Goal: Task Accomplishment & Management: Manage account settings

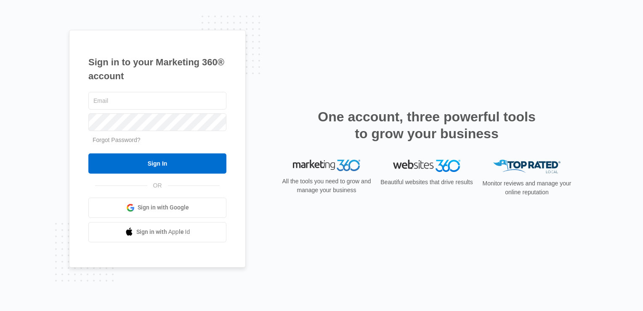
type input "[EMAIL_ADDRESS][DOMAIN_NAME]"
click at [160, 206] on span "Sign in with Google" at bounding box center [163, 207] width 51 height 9
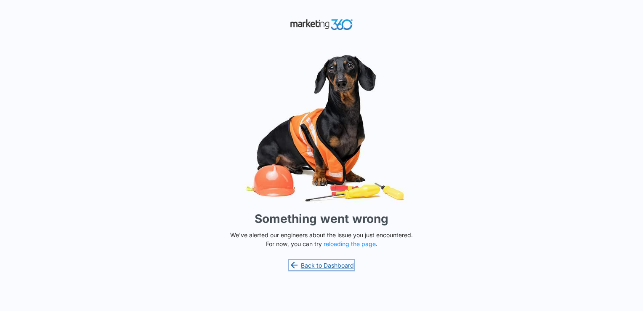
click at [336, 266] on link "Back to Dashboard" at bounding box center [321, 265] width 65 height 10
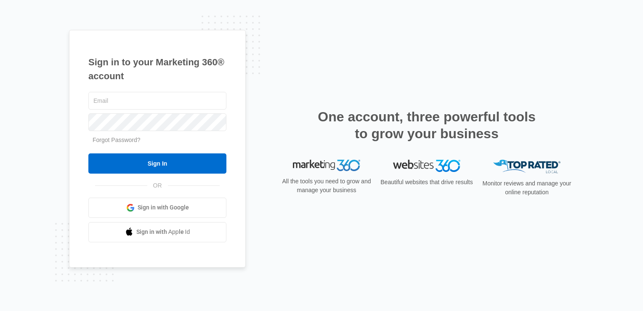
type input "[EMAIL_ADDRESS][DOMAIN_NAME]"
click at [177, 209] on span "Sign in with Google" at bounding box center [163, 207] width 51 height 9
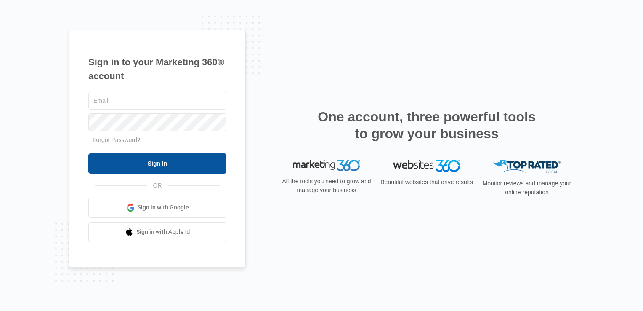
type input "[EMAIL_ADDRESS][DOMAIN_NAME]"
click at [167, 164] on input "Sign In" at bounding box center [157, 163] width 138 height 20
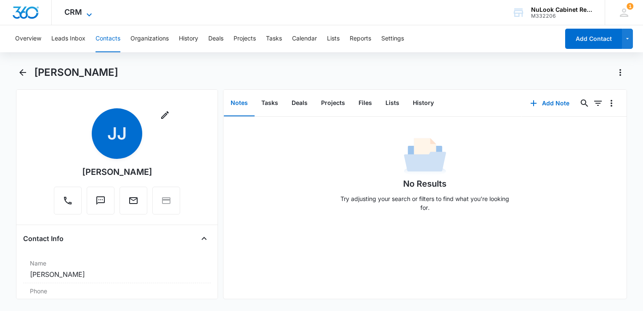
click at [87, 13] on icon at bounding box center [89, 15] width 10 height 10
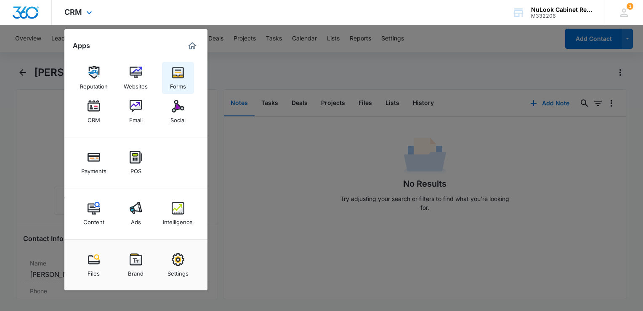
click at [178, 78] on img at bounding box center [178, 72] width 13 height 13
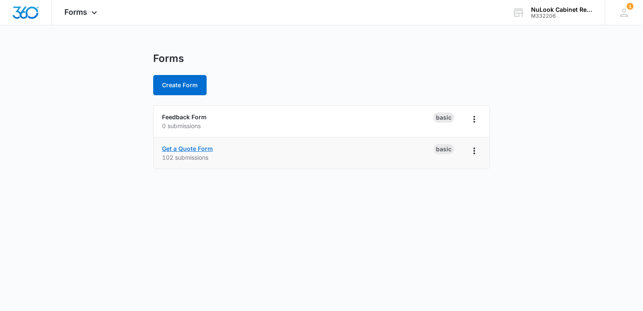
click at [198, 149] on link "Get a Quote Form" at bounding box center [187, 148] width 51 height 7
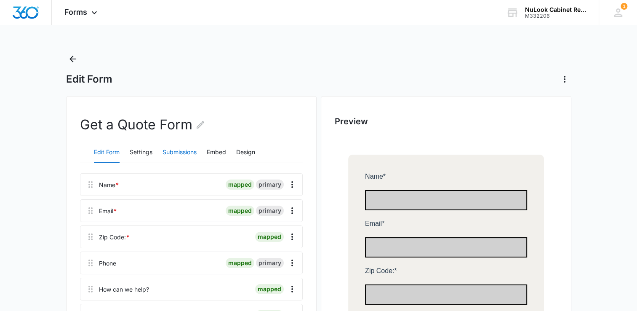
click at [186, 152] on button "Submissions" at bounding box center [180, 152] width 34 height 20
